Goal: Navigation & Orientation: Find specific page/section

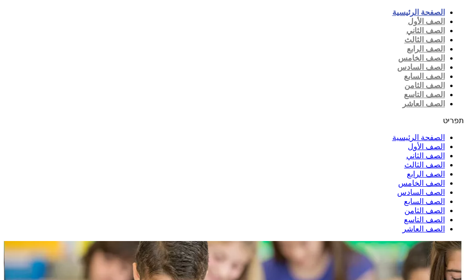
scroll to position [144, 0]
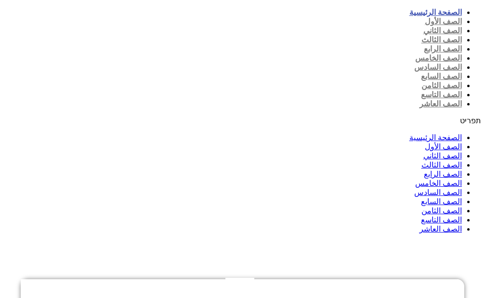
scroll to position [193, 0]
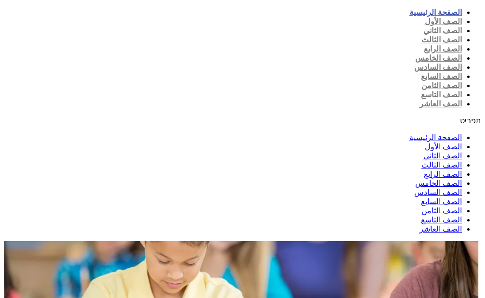
scroll to position [193, 0]
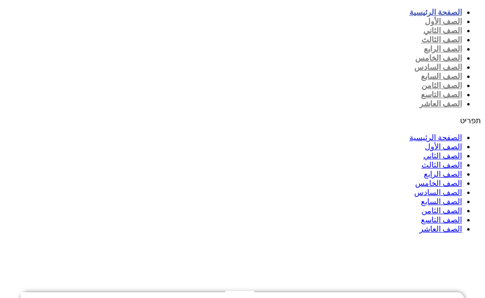
scroll to position [193, 0]
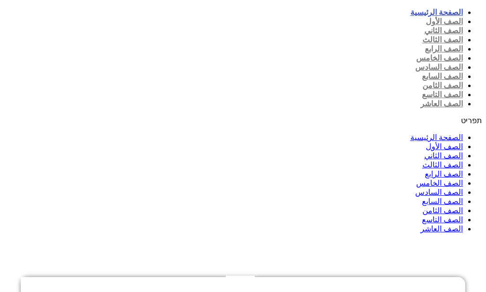
scroll to position [193, 0]
